Goal: Use online tool/utility: Utilize a website feature to perform a specific function

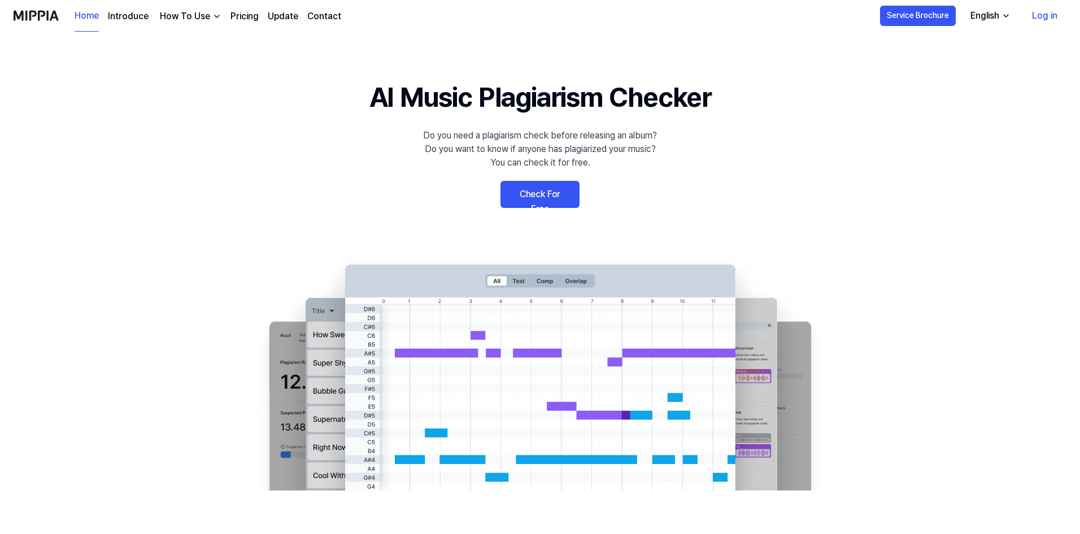
click at [539, 192] on link "Check For Free" at bounding box center [539, 194] width 79 height 27
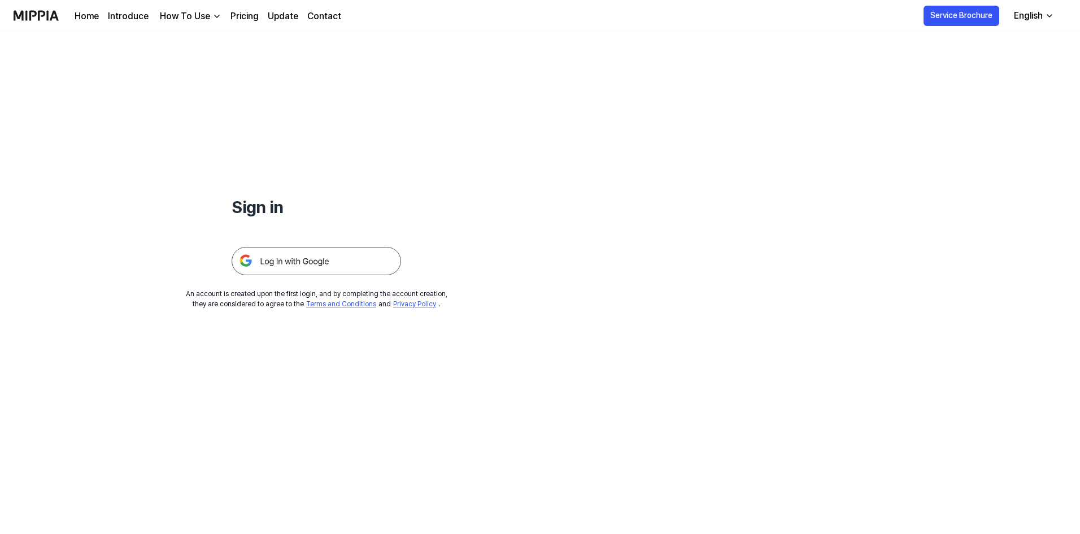
click at [329, 253] on img at bounding box center [316, 261] width 169 height 28
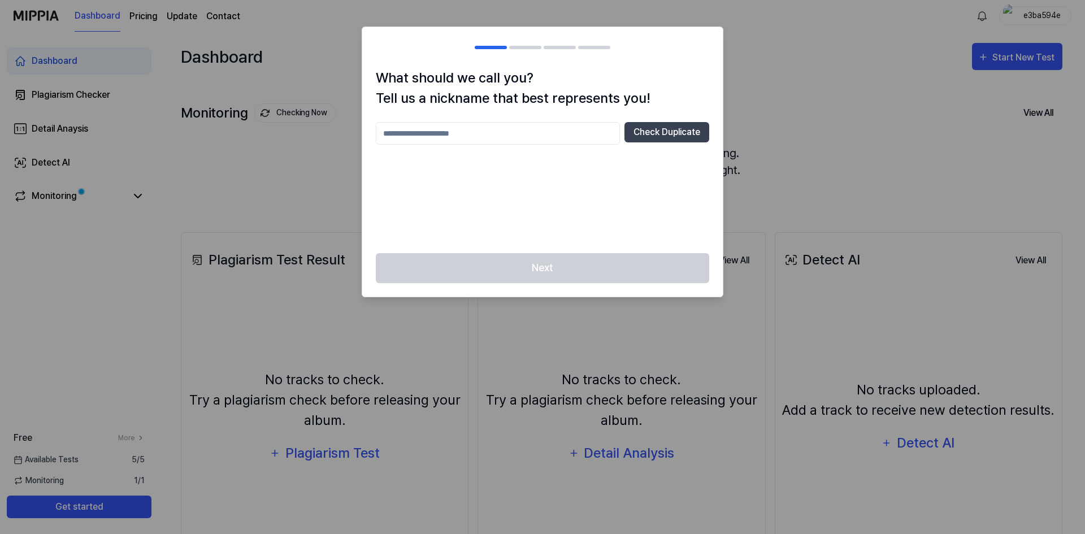
click at [463, 132] on input "text" at bounding box center [498, 133] width 244 height 23
click at [471, 134] on input "text" at bounding box center [498, 133] width 244 height 23
type input "**********"
click at [559, 259] on div "Next" at bounding box center [542, 274] width 360 height 43
click at [471, 131] on input "**********" at bounding box center [498, 133] width 244 height 23
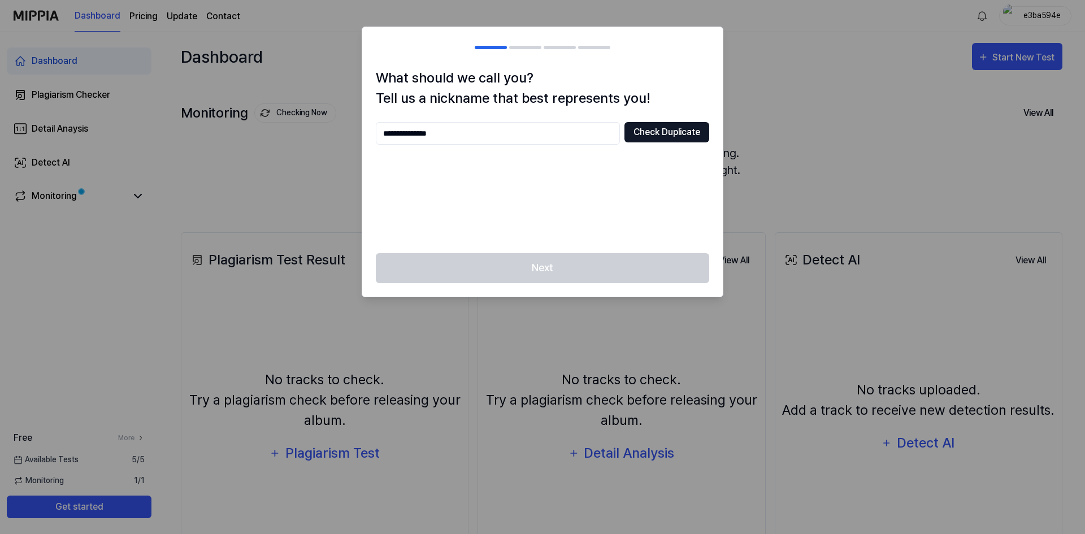
click at [663, 125] on button "Check Duplicate" at bounding box center [666, 132] width 85 height 20
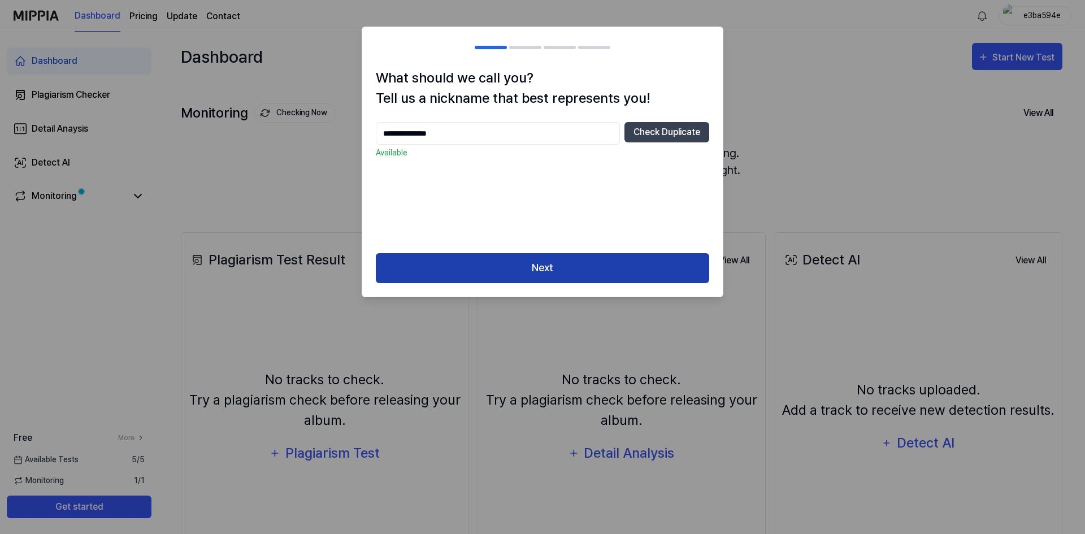
click at [559, 259] on button "Next" at bounding box center [542, 268] width 333 height 30
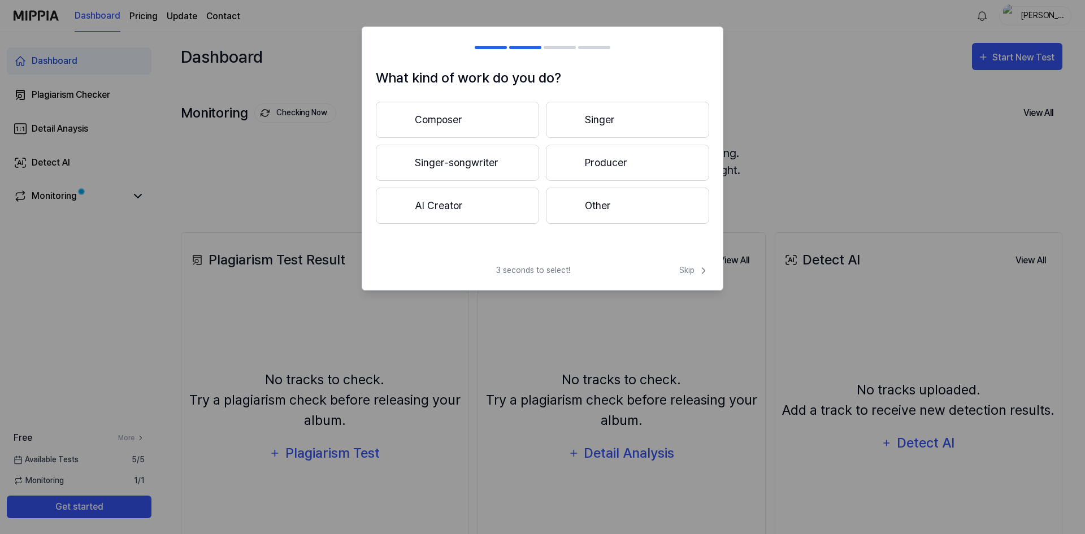
click at [497, 119] on button "Composer" at bounding box center [457, 120] width 163 height 36
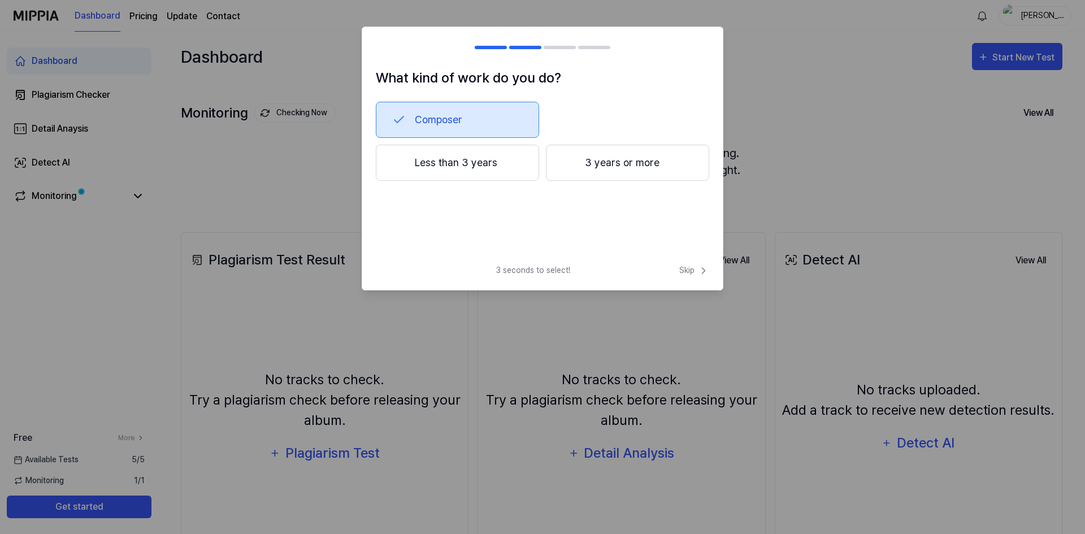
click at [647, 162] on button "3 years or more" at bounding box center [627, 163] width 163 height 36
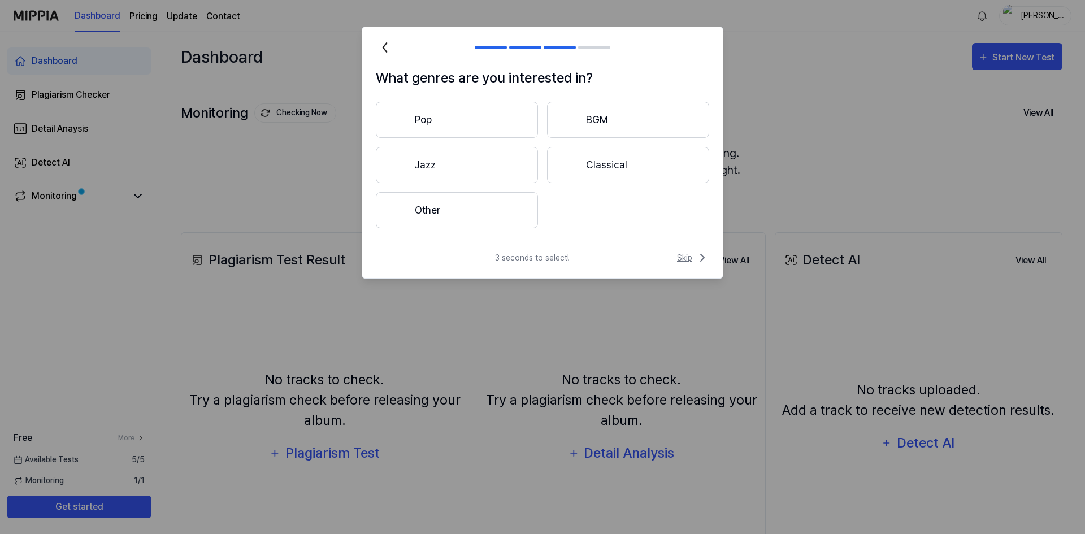
click at [689, 254] on span "Skip" at bounding box center [693, 258] width 32 height 14
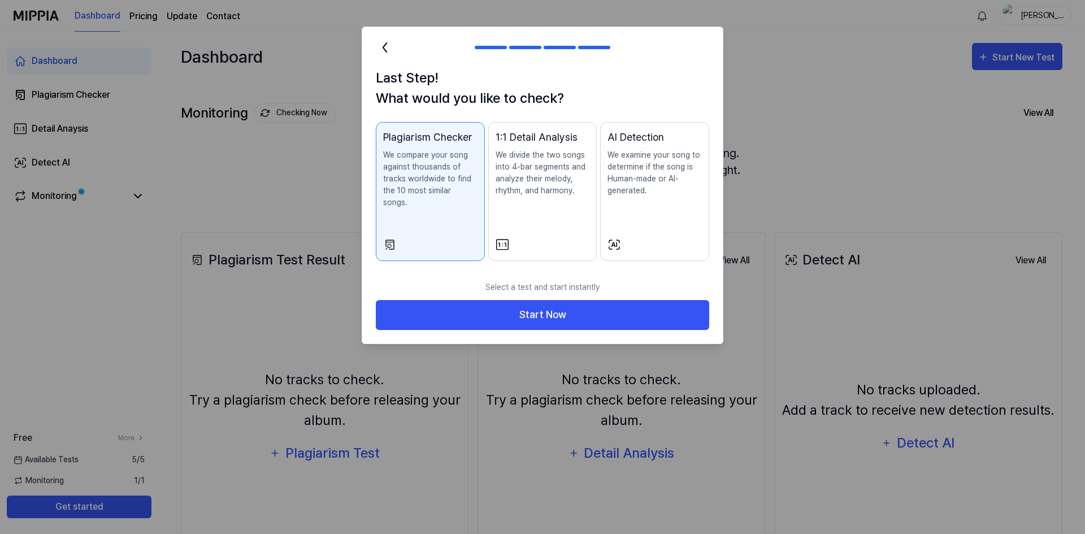
drag, startPoint x: 599, startPoint y: 299, endPoint x: 660, endPoint y: 87, distance: 220.8
click at [660, 87] on div "Last Step! What would you like to check? Plagiarism Checker We compare your son…" at bounding box center [543, 185] width 362 height 317
click at [658, 209] on div "AI Detection We examine your song to determine if the song is Human-made or AI-…" at bounding box center [654, 174] width 94 height 90
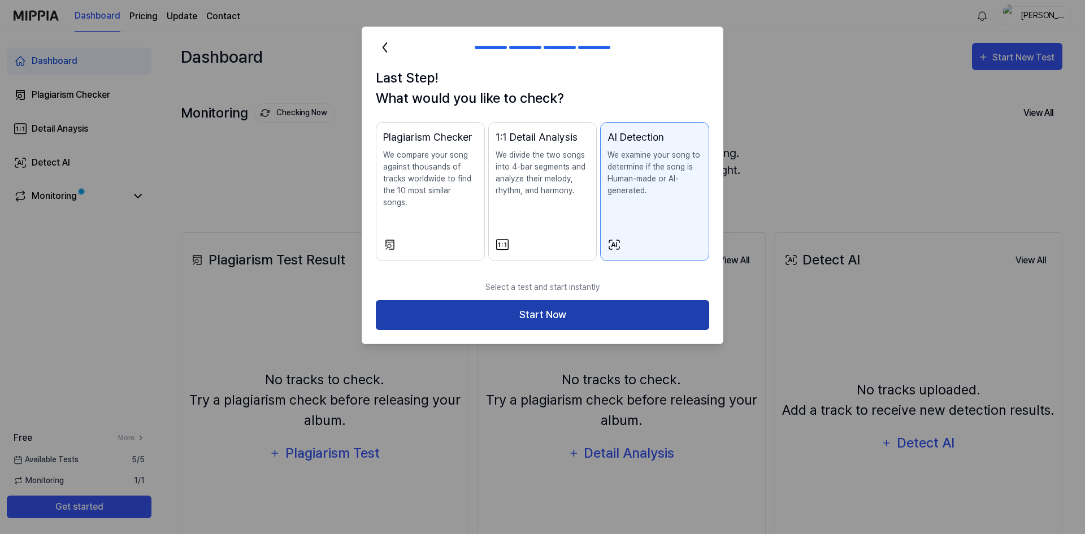
click at [617, 300] on button "Start Now" at bounding box center [542, 315] width 333 height 30
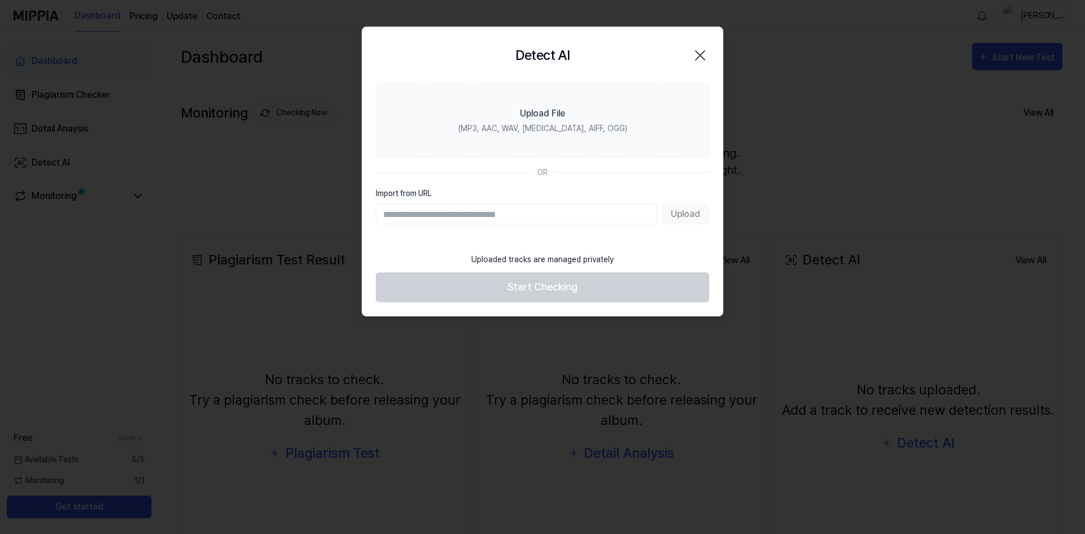
click at [497, 211] on input "Import from URL" at bounding box center [516, 214] width 281 height 20
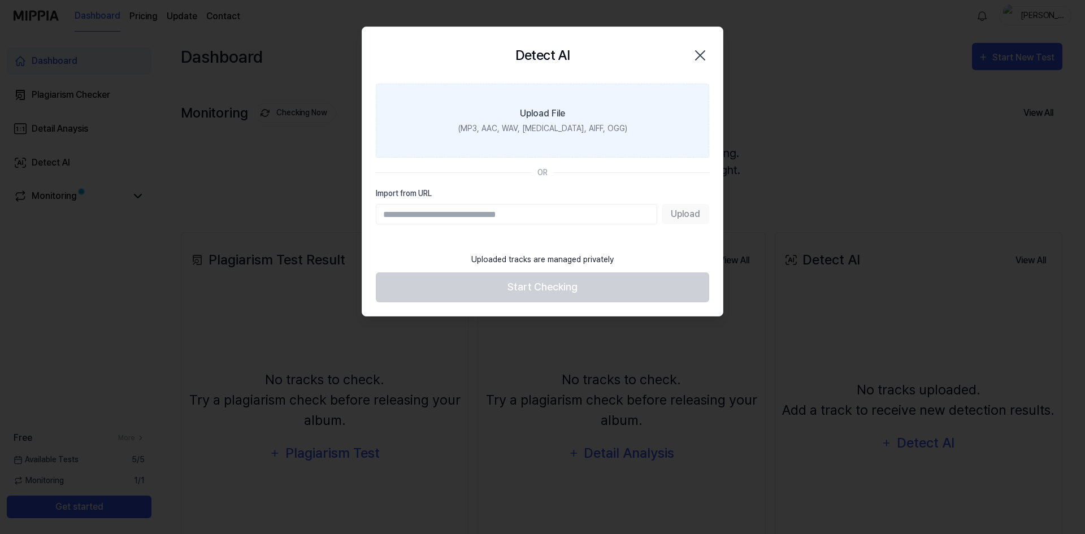
click at [547, 121] on label "Upload File (MP3, AAC, WAV, [MEDICAL_DATA], AIFF, OGG)" at bounding box center [542, 121] width 333 height 74
click at [0, 0] on input "Upload File (MP3, AAC, WAV, [MEDICAL_DATA], AIFF, OGG)" at bounding box center [0, 0] width 0 height 0
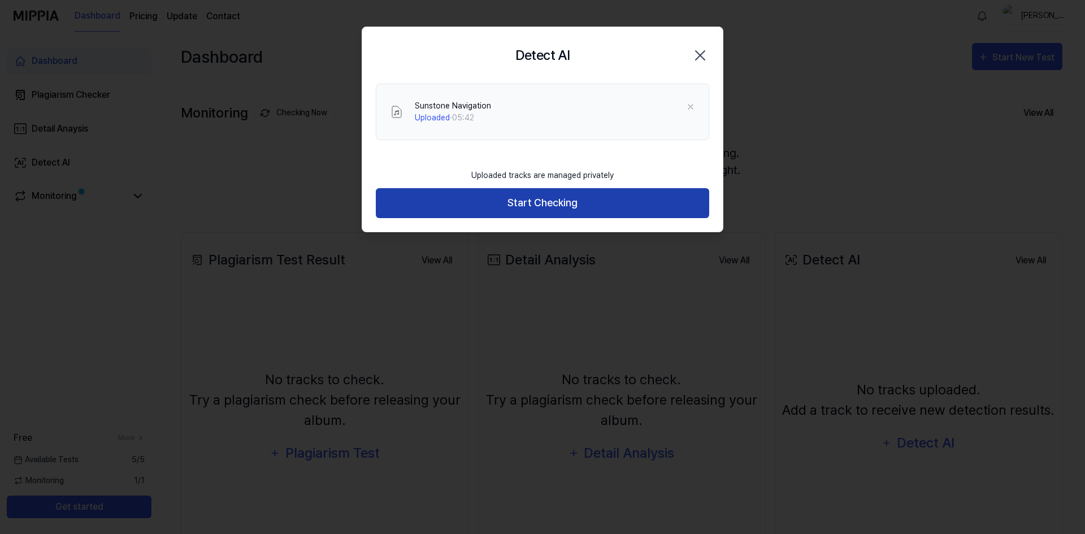
click at [579, 189] on button "Start Checking" at bounding box center [542, 203] width 333 height 30
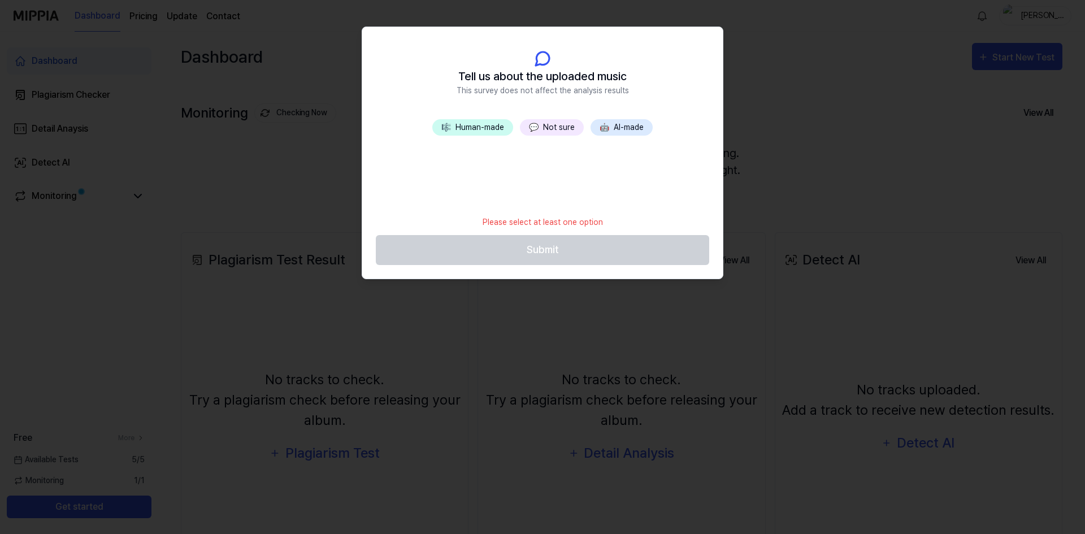
click at [547, 129] on button "💬 Not sure" at bounding box center [552, 127] width 64 height 16
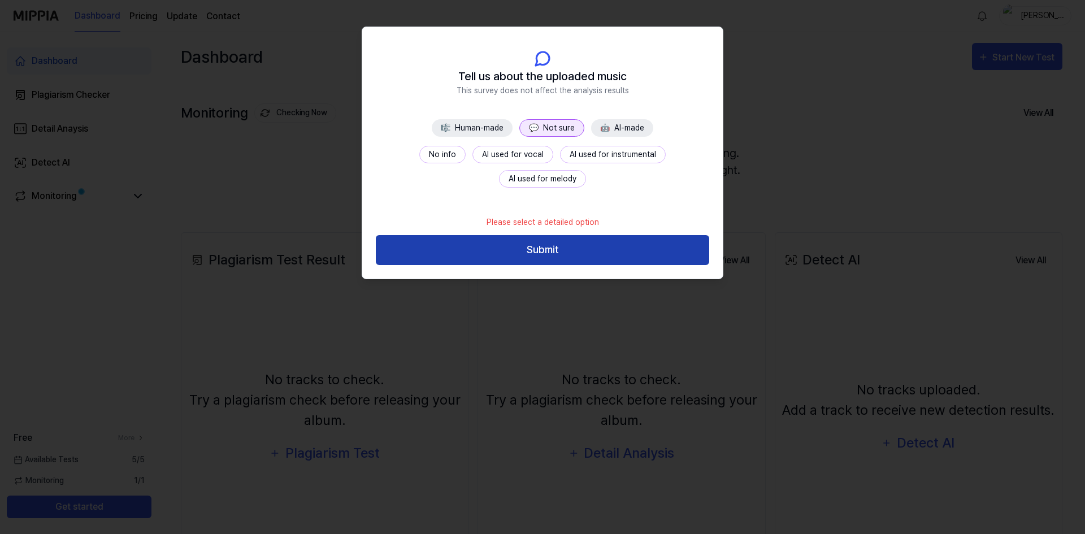
click at [554, 243] on button "Submit" at bounding box center [542, 250] width 333 height 30
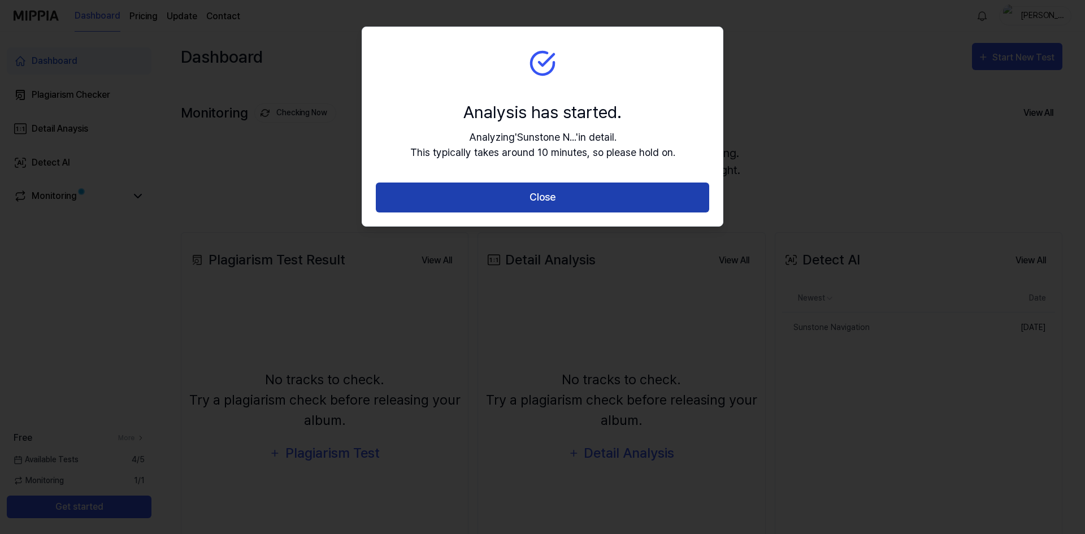
click at [504, 191] on button "Close" at bounding box center [542, 197] width 333 height 30
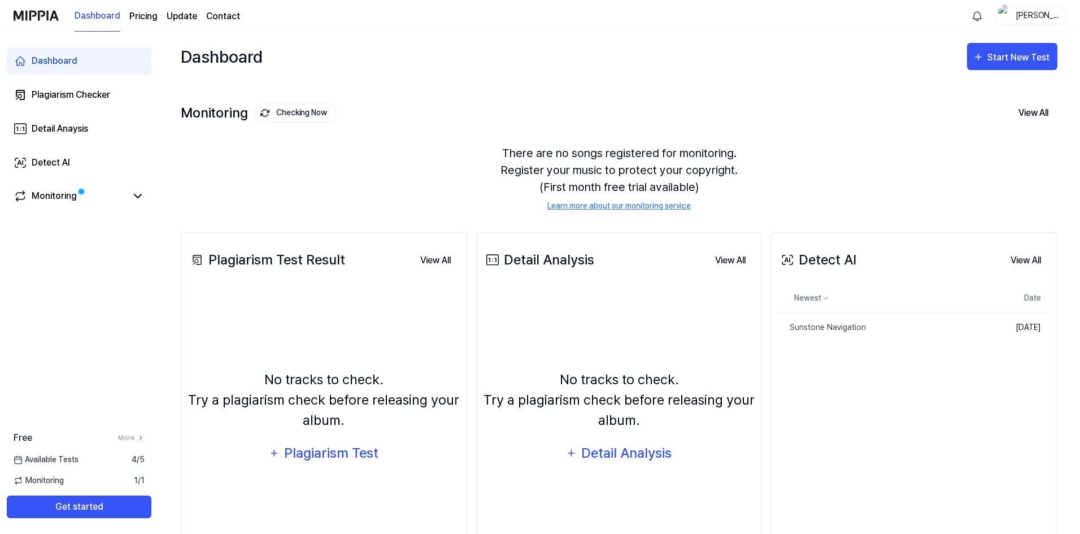
scroll to position [55, 0]
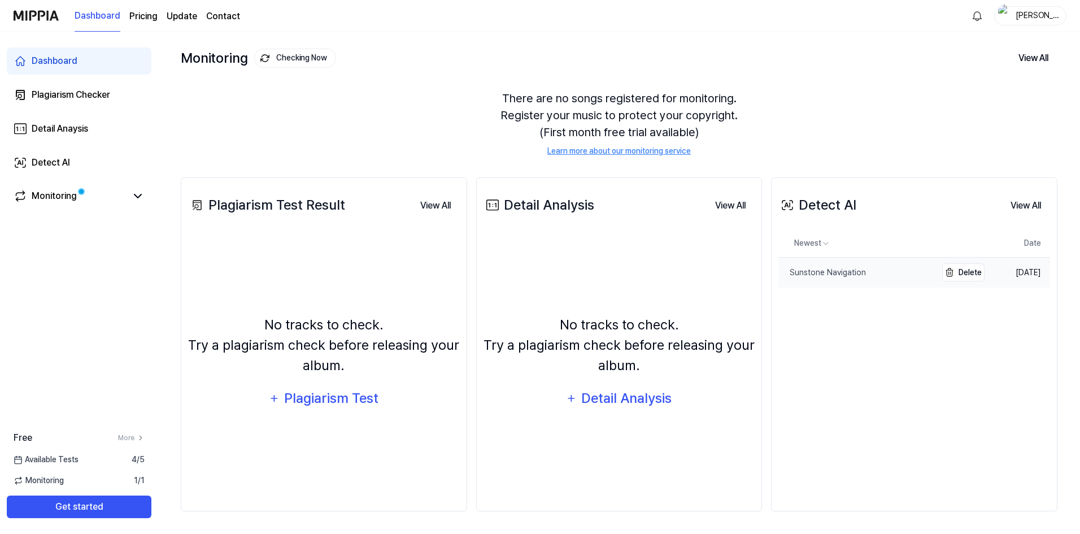
click at [855, 280] on link "Sunstone Navigation" at bounding box center [857, 273] width 158 height 30
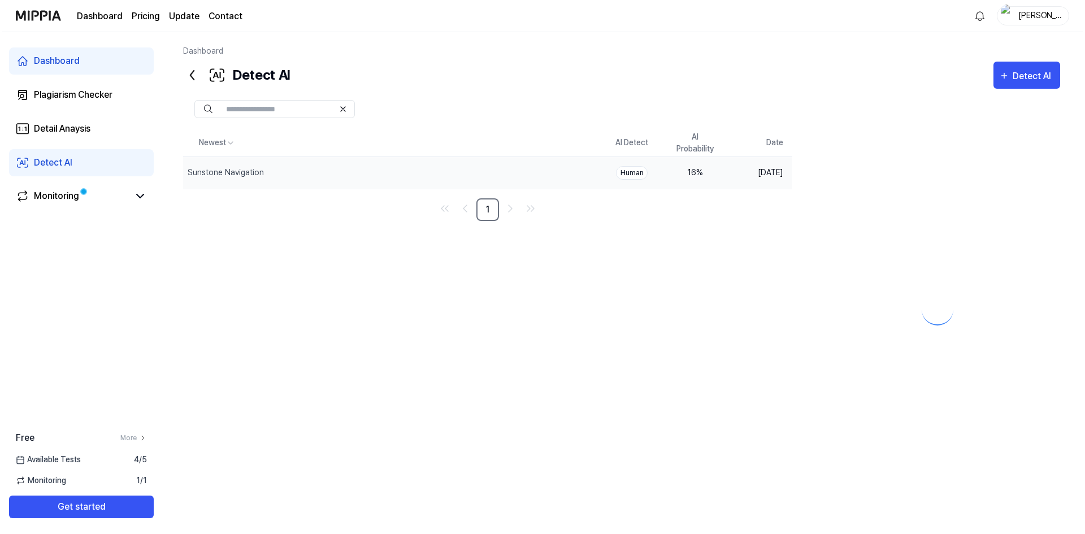
scroll to position [0, 0]
click at [831, 273] on div at bounding box center [939, 300] width 245 height 342
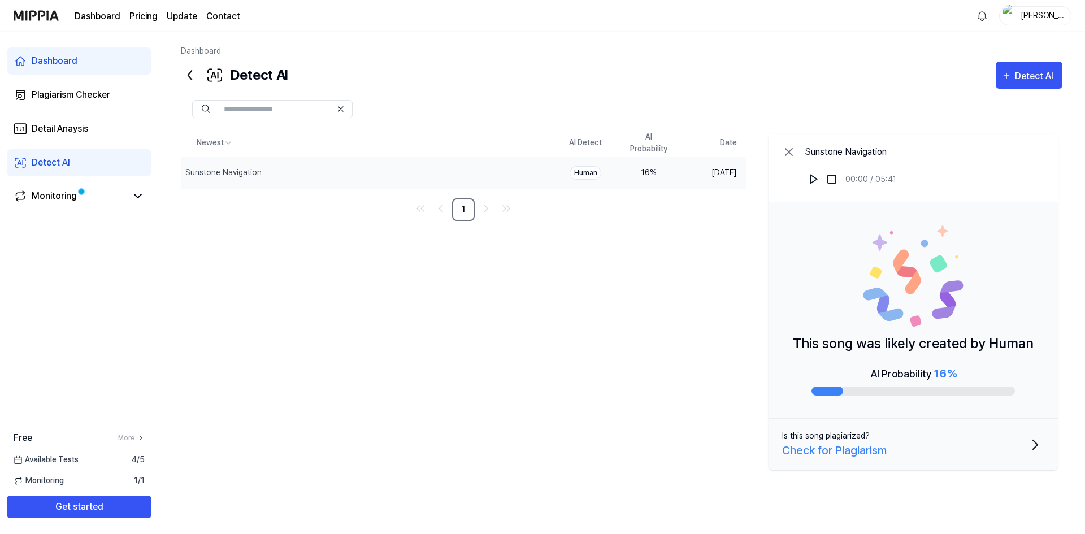
click at [870, 79] on div "Detect AI Detect AI" at bounding box center [621, 75] width 881 height 27
